Goal: Navigation & Orientation: Find specific page/section

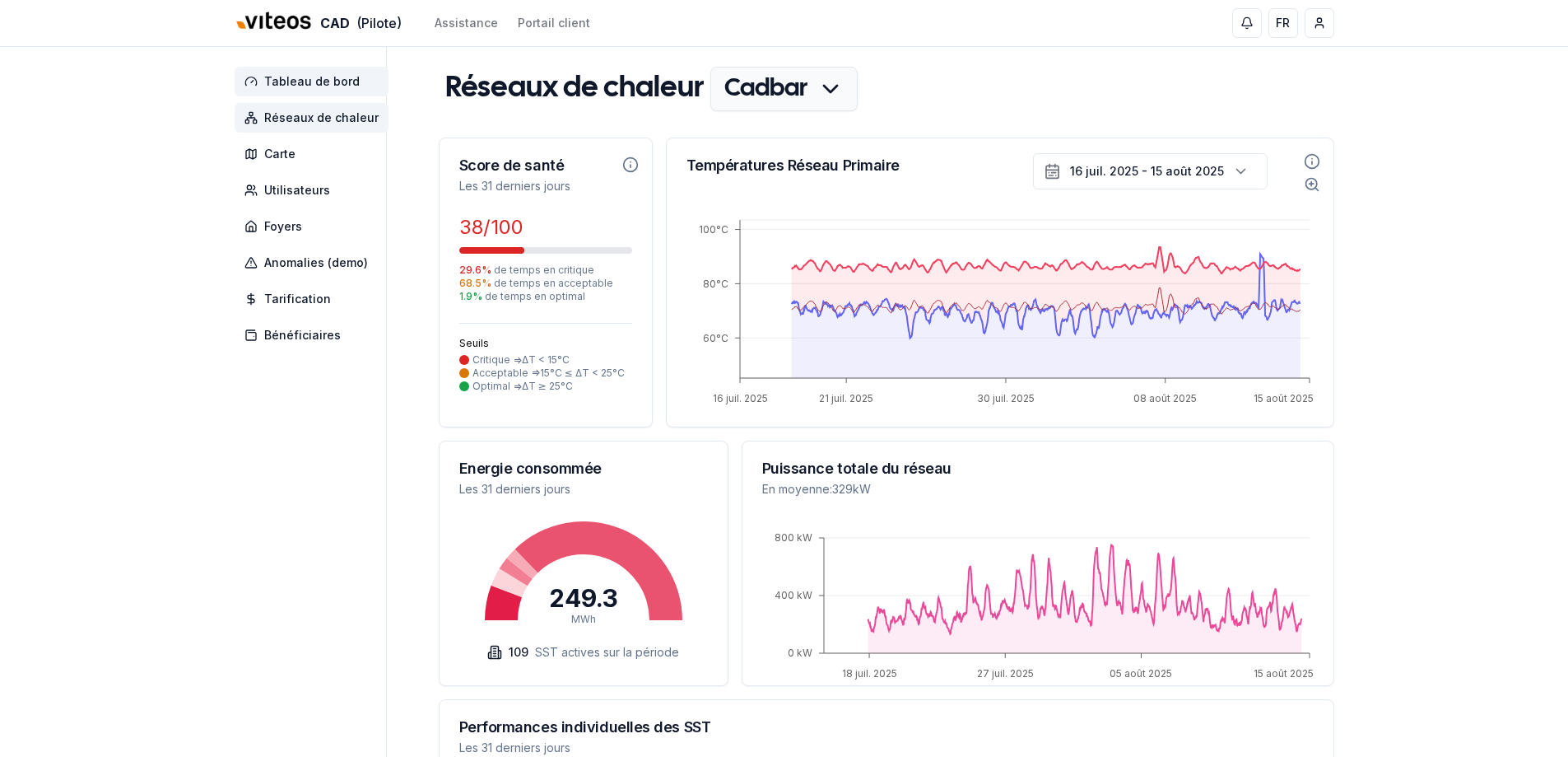
click at [342, 84] on span "Tableau de bord" at bounding box center [312, 81] width 96 height 16
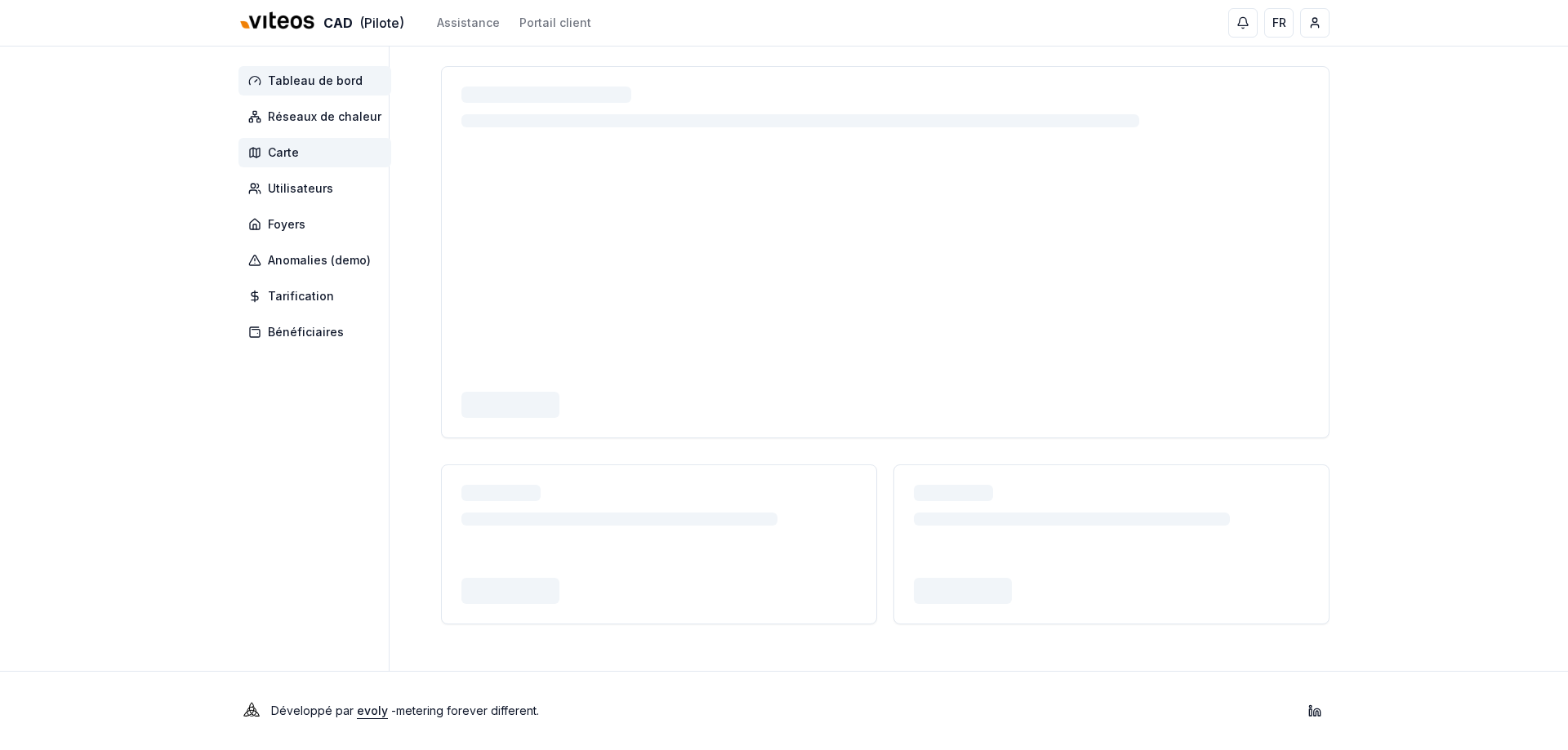
click at [298, 145] on span "Carte" at bounding box center [315, 152] width 153 height 29
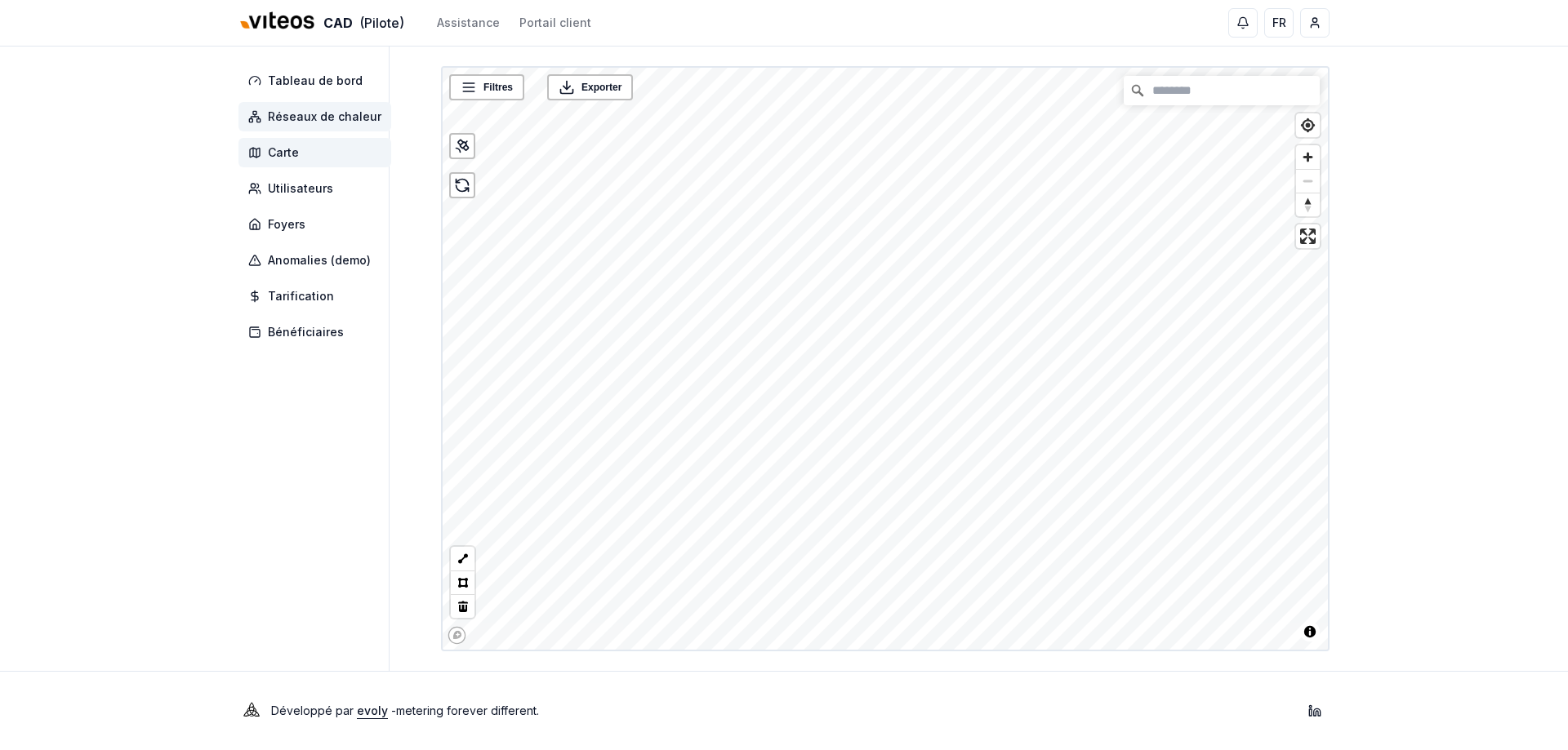
click at [320, 115] on span "Réseaux de chaleur" at bounding box center [324, 116] width 114 height 16
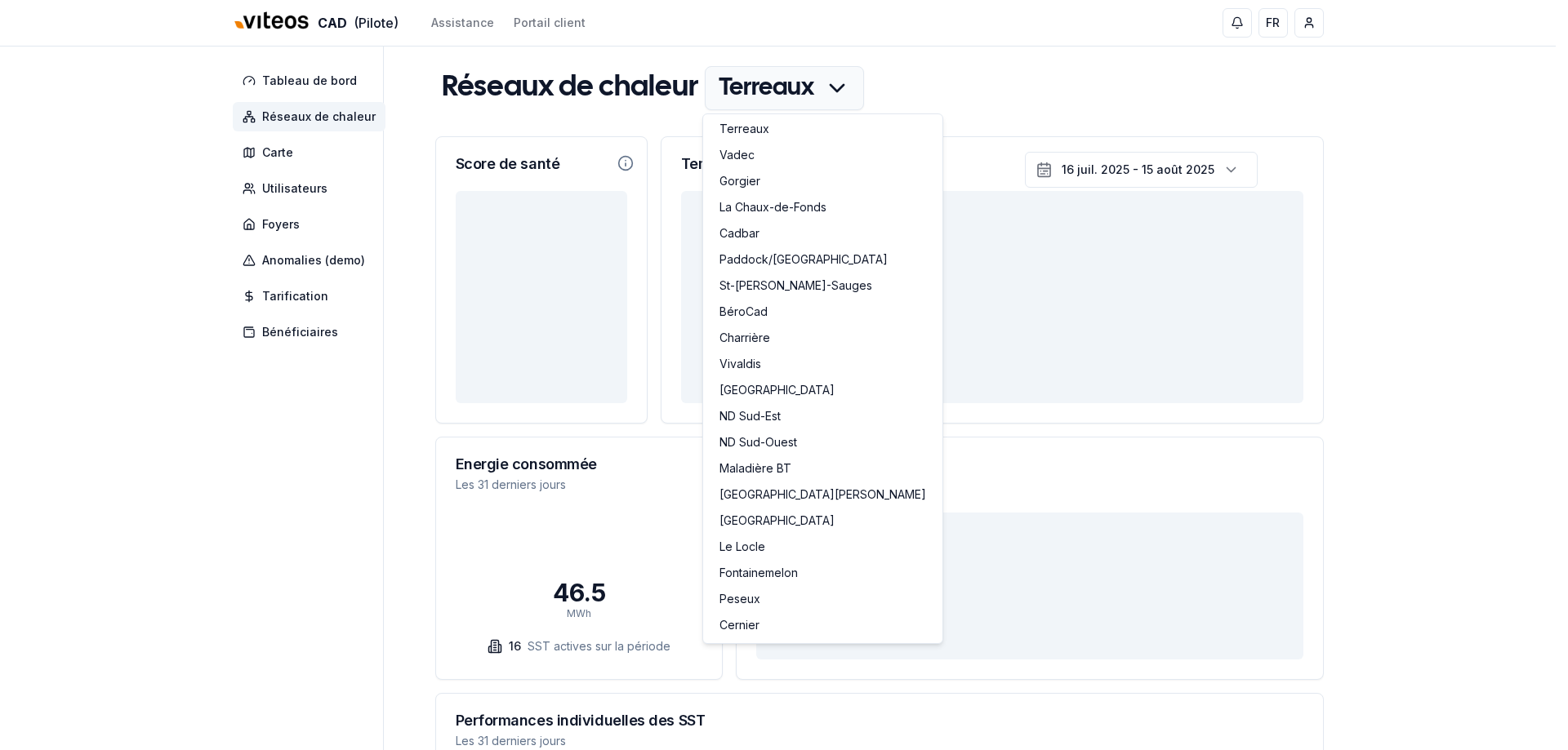
click at [790, 97] on html "CAD (Pilote) Assistance Portail client FR [PERSON_NAME] Tableau de bord Réseaux…" at bounding box center [784, 587] width 1568 height 1173
click at [754, 363] on link "Vivaldis" at bounding box center [822, 366] width 233 height 26
